Goal: Contribute content

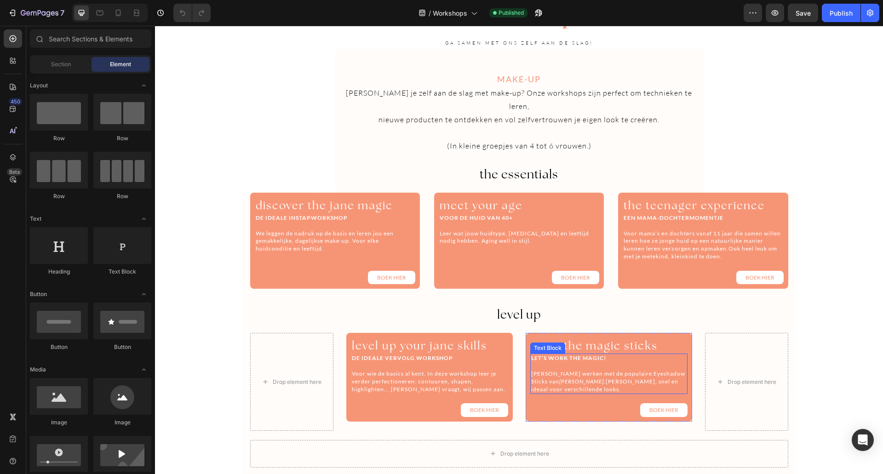
scroll to position [322, 0]
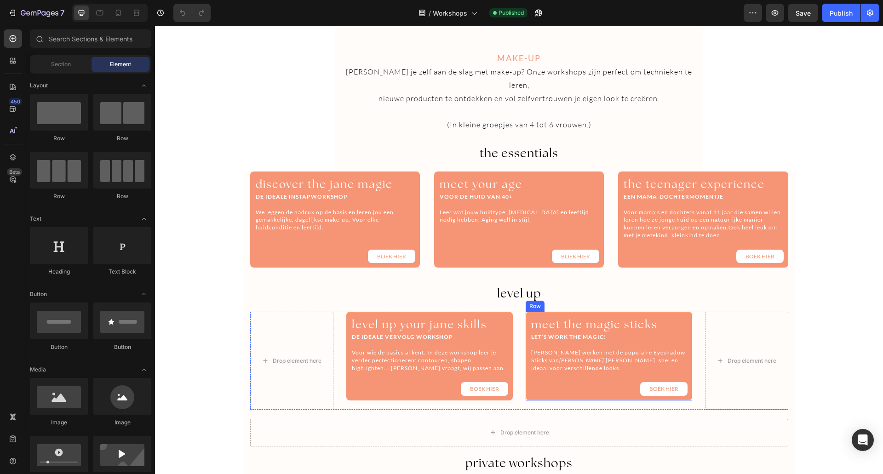
click at [685, 312] on div "meet the magic sticks Heading LET’S WORK THE MAGIC! Leer werken met de populair…" at bounding box center [609, 356] width 167 height 89
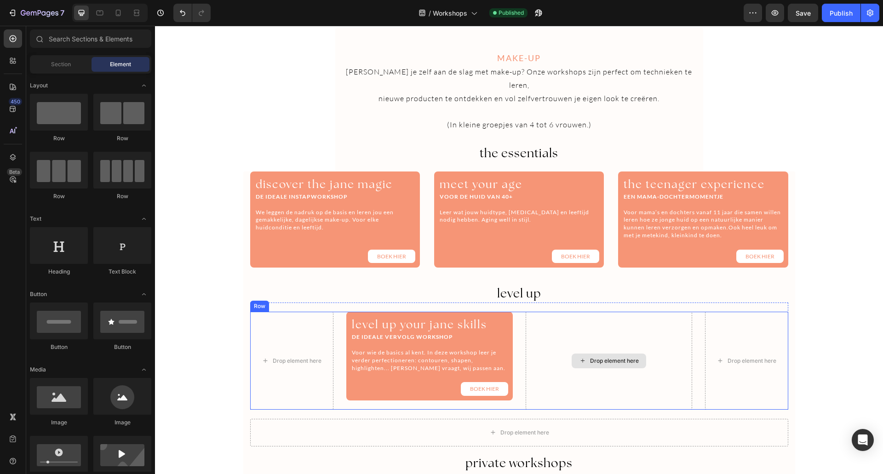
click at [679, 344] on div "Drop element here" at bounding box center [609, 361] width 167 height 98
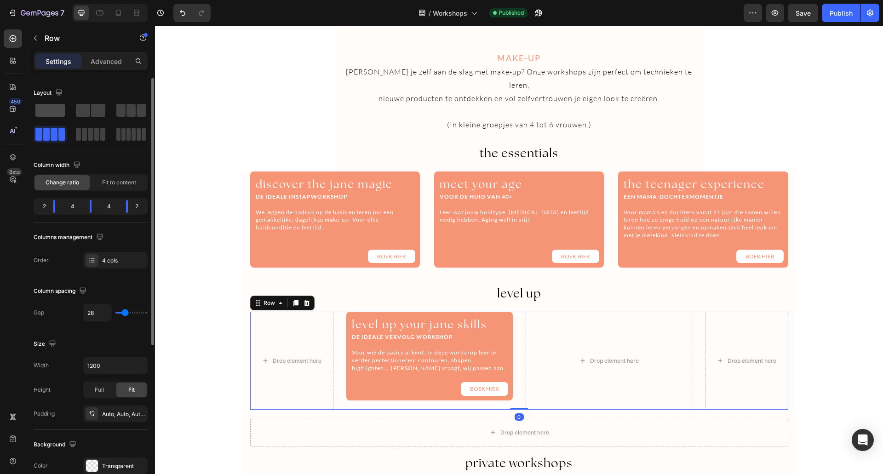
click at [46, 112] on span at bounding box center [49, 110] width 29 height 13
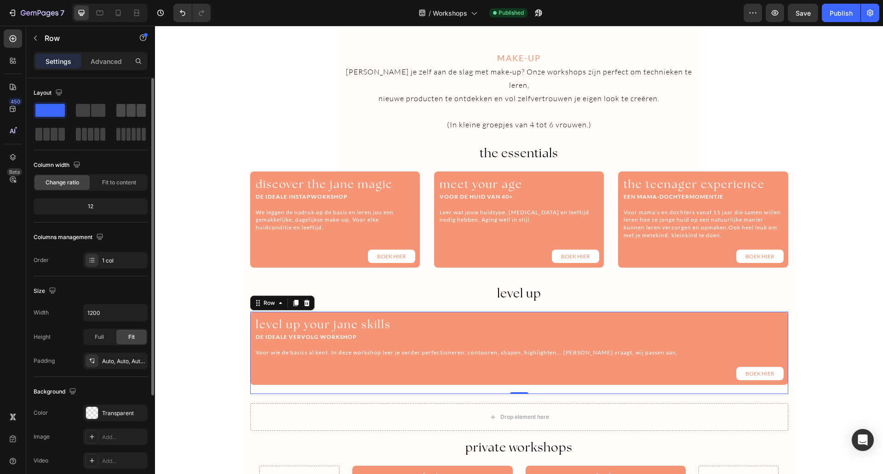
click at [135, 112] on span at bounding box center [131, 110] width 9 height 13
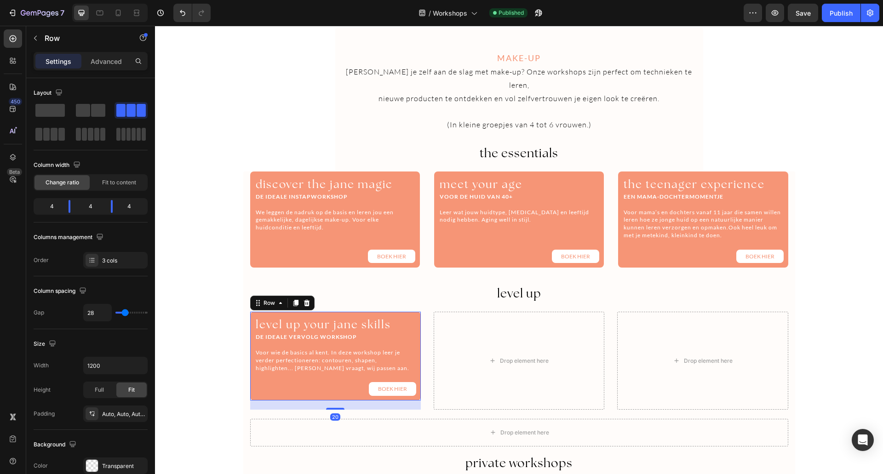
click at [414, 312] on div "level up your jane skills Heading DE IDEALE VERVOLG WORKSHOP Voor wie de basics…" at bounding box center [335, 356] width 171 height 89
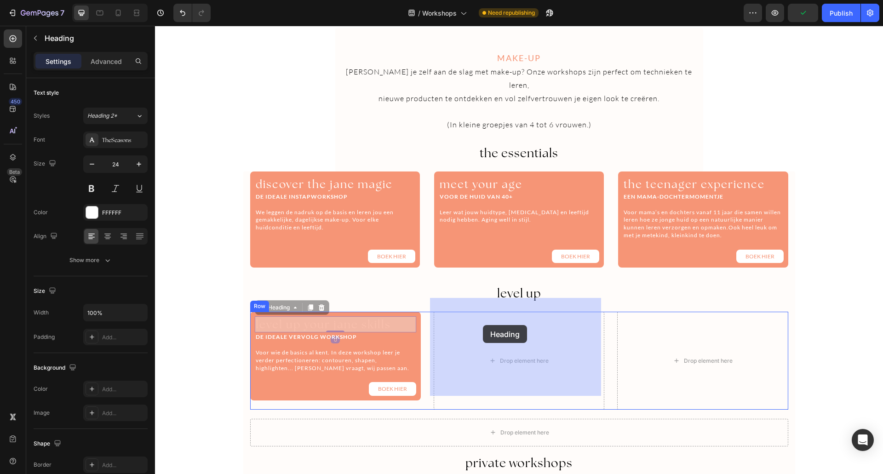
drag, startPoint x: 411, startPoint y: 308, endPoint x: 483, endPoint y: 325, distance: 74.2
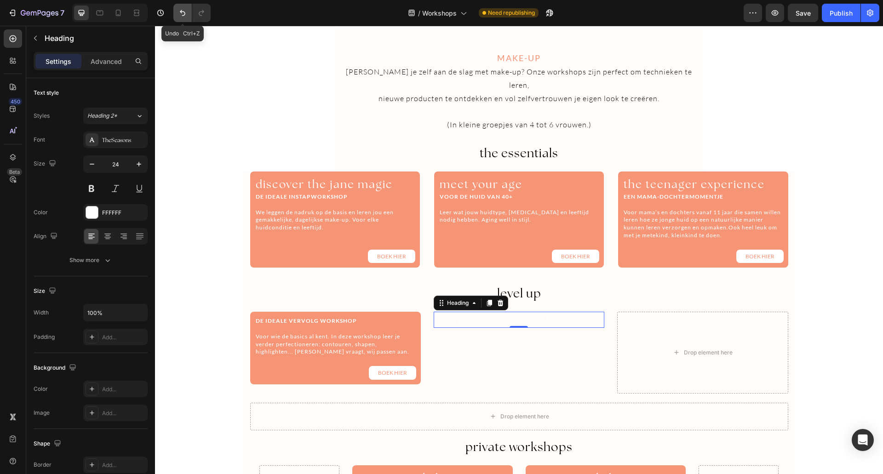
click at [179, 14] on icon "Undo/Redo" at bounding box center [182, 12] width 9 height 9
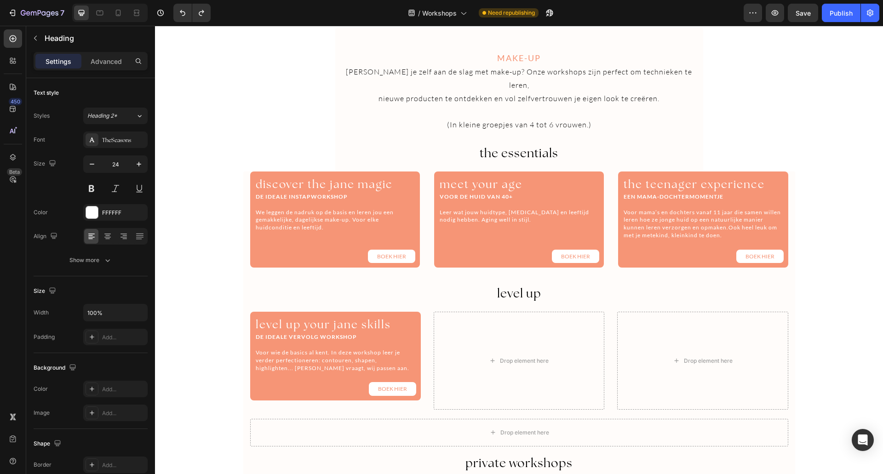
click at [403, 316] on h2 "level up your jane skills" at bounding box center [335, 324] width 161 height 16
click at [252, 312] on div "level up your jane skills Heading DE IDEALE VERVOLG WORKSHOP Voor wie de basics…" at bounding box center [335, 356] width 171 height 89
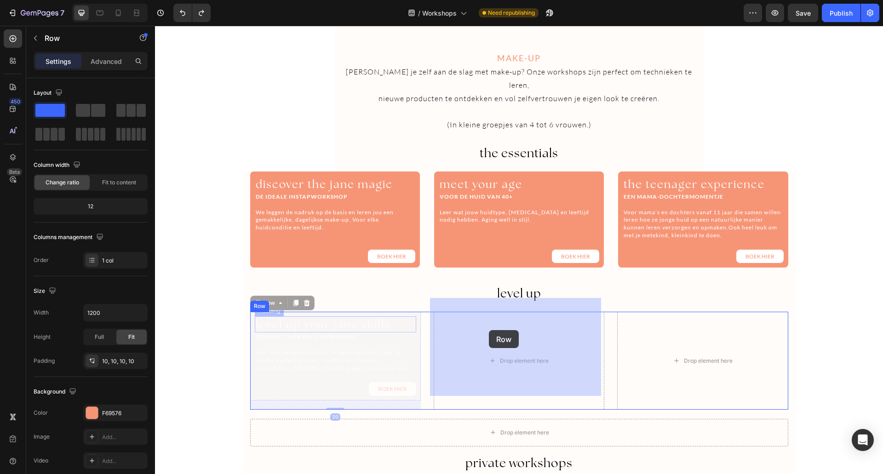
drag, startPoint x: 249, startPoint y: 301, endPoint x: 490, endPoint y: 330, distance: 242.8
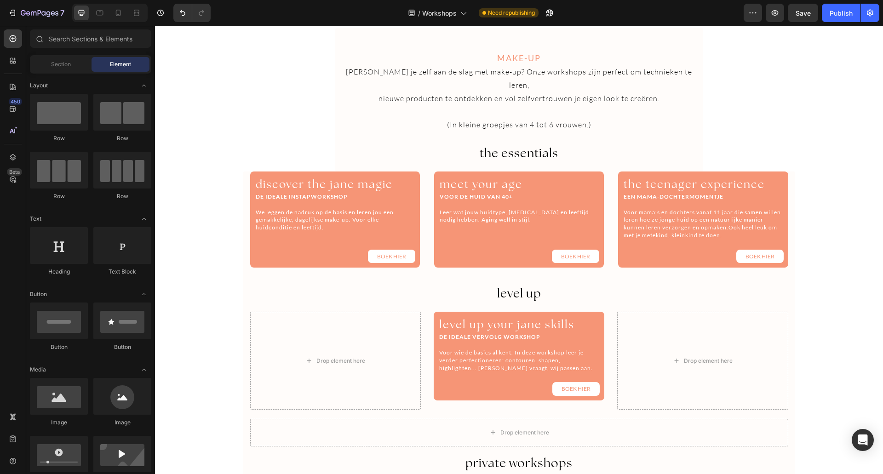
click at [792, 124] on div "workshops Heading GA SAMEN MET ONS ZELF AAN DE SLAG! Heading Section 2 MAKE-UP …" at bounding box center [519, 194] width 728 height 943
click at [180, 14] on icon "Undo/Redo" at bounding box center [182, 12] width 9 height 9
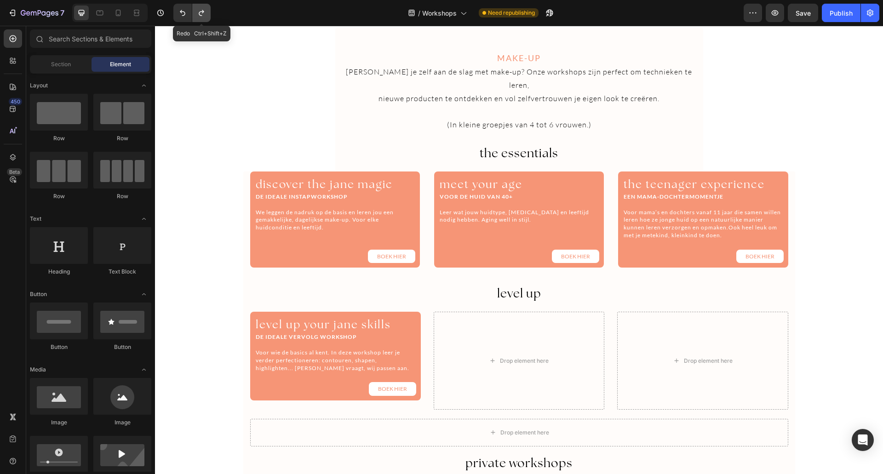
click at [200, 11] on icon "Undo/Redo" at bounding box center [201, 12] width 9 height 9
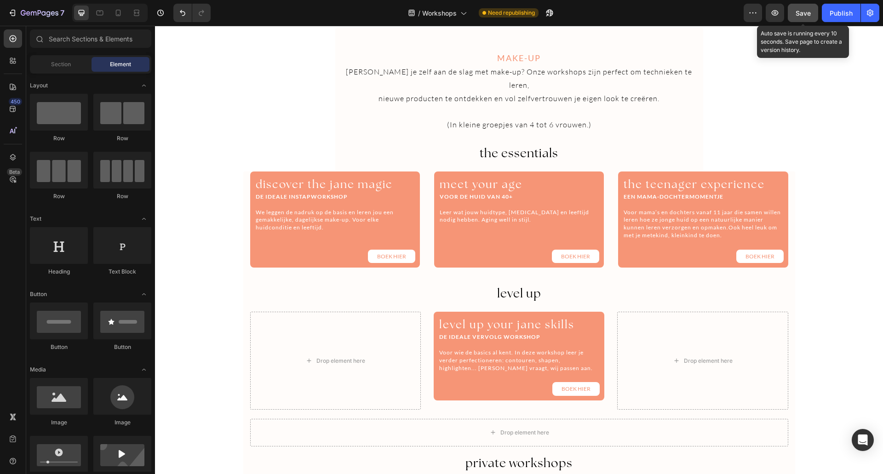
click at [806, 13] on span "Save" at bounding box center [803, 13] width 15 height 8
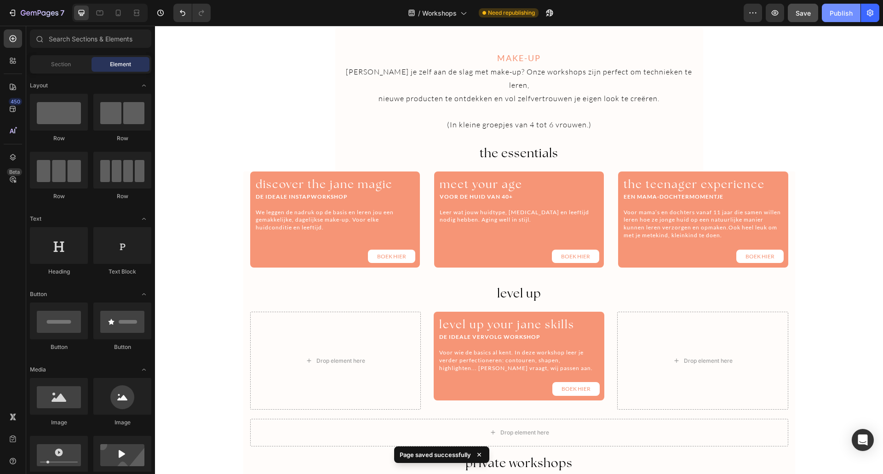
click at [835, 18] on button "Publish" at bounding box center [841, 13] width 39 height 18
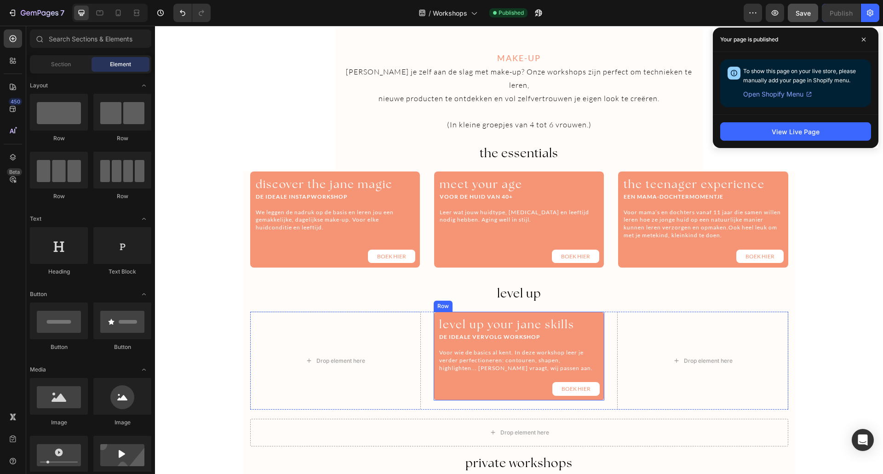
click at [526, 355] on p "Voor wie de basics al kent. In deze workshop leer je verder perfectioneren: con…" at bounding box center [519, 360] width 160 height 23
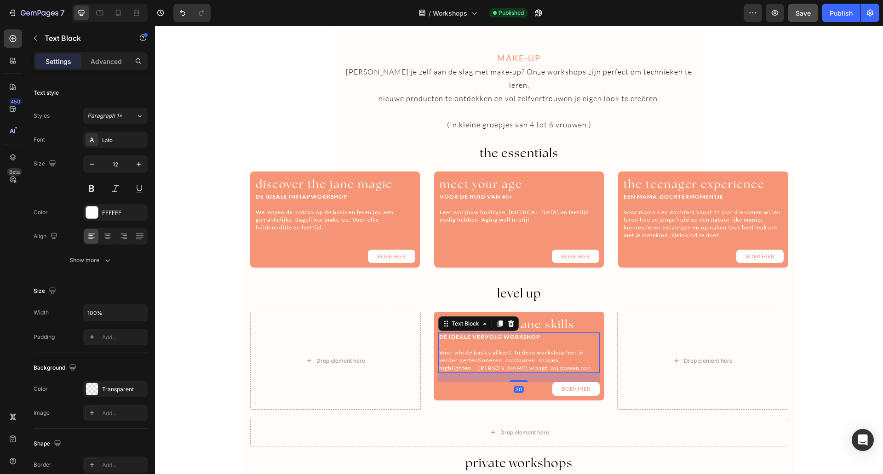
click at [517, 355] on p "Voor wie de basics al kent. In deze workshop leer je verder perfectioneren: con…" at bounding box center [519, 360] width 160 height 23
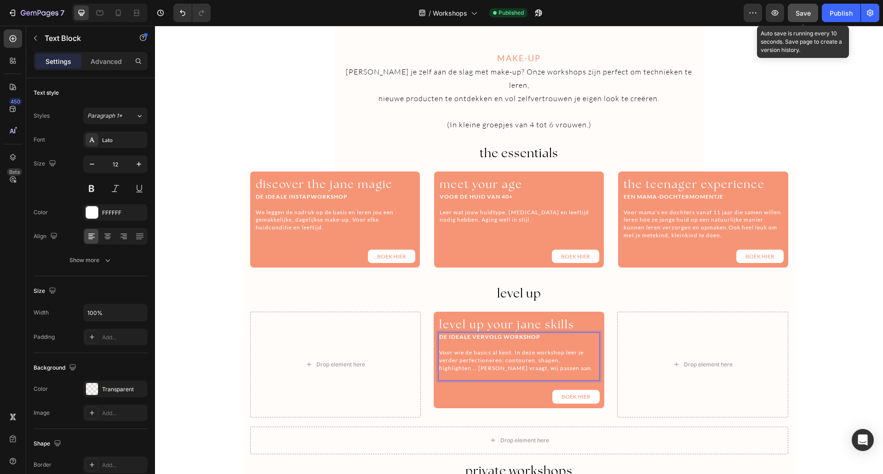
click at [802, 8] on div "Save" at bounding box center [803, 13] width 15 height 10
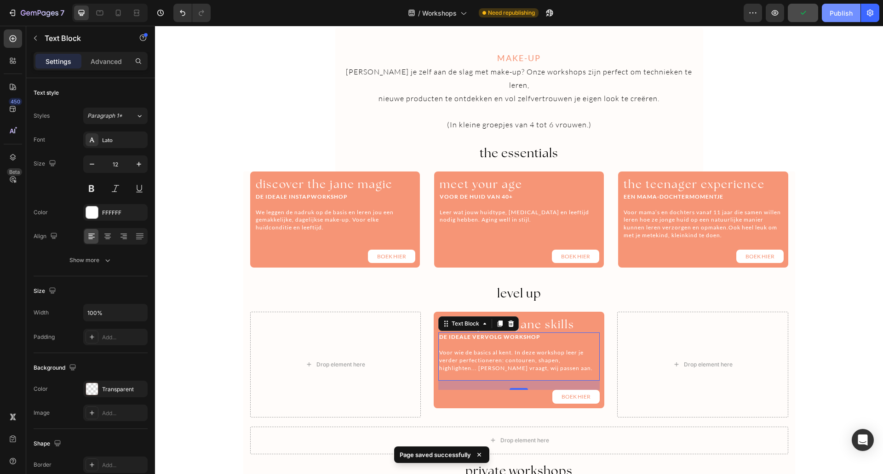
click at [838, 14] on div "Publish" at bounding box center [841, 13] width 23 height 10
